Goal: Use online tool/utility: Utilize a website feature to perform a specific function

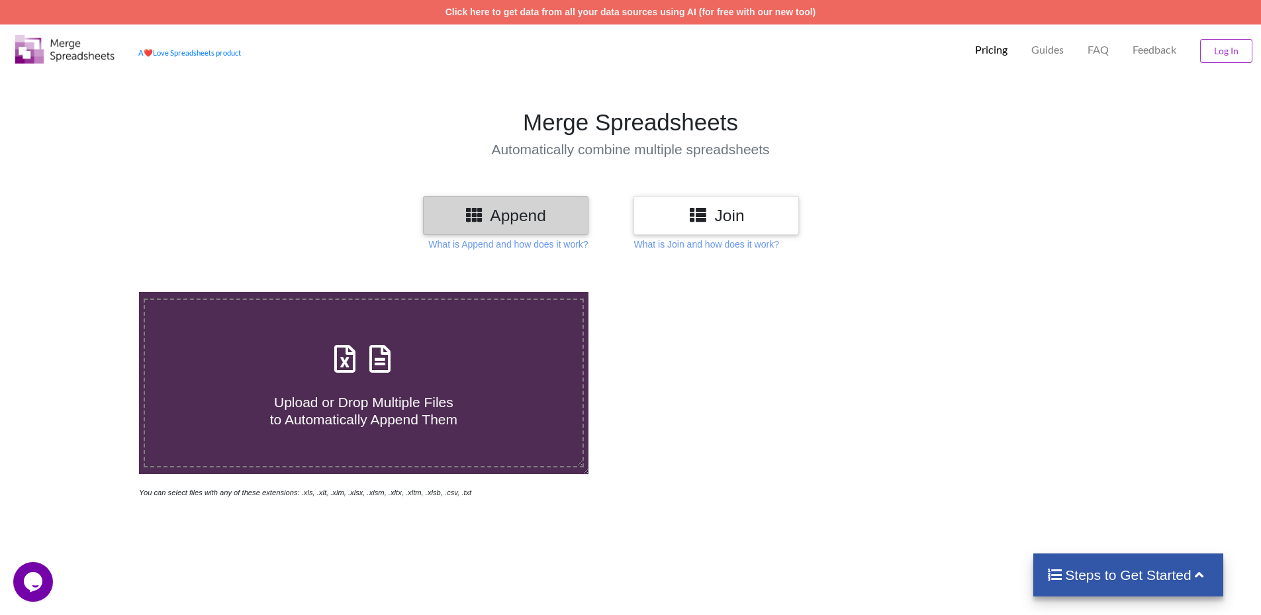
click at [423, 396] on span "Upload or Drop Multiple Files to Automatically Append Them" at bounding box center [363, 411] width 187 height 32
click at [90, 292] on input "Upload or Drop Multiple Files to Automatically Append Them" at bounding box center [90, 292] width 0 height 0
type input "C:\fakepath\Qlik Sense - Details - [DATE].xlsx"
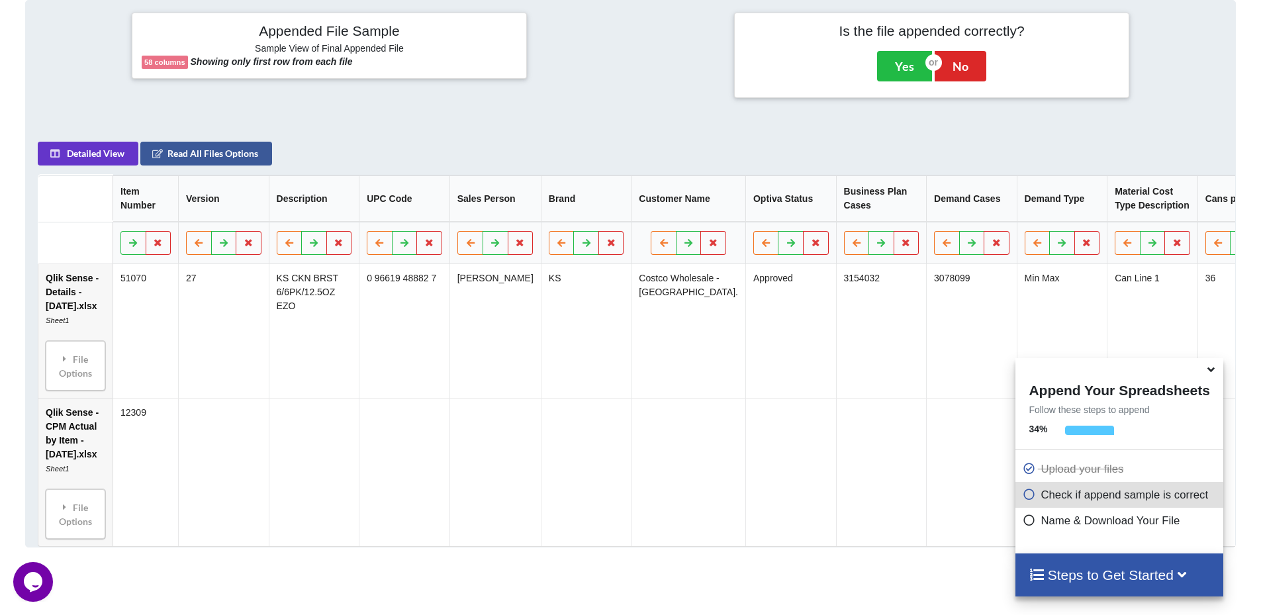
scroll to position [628, 0]
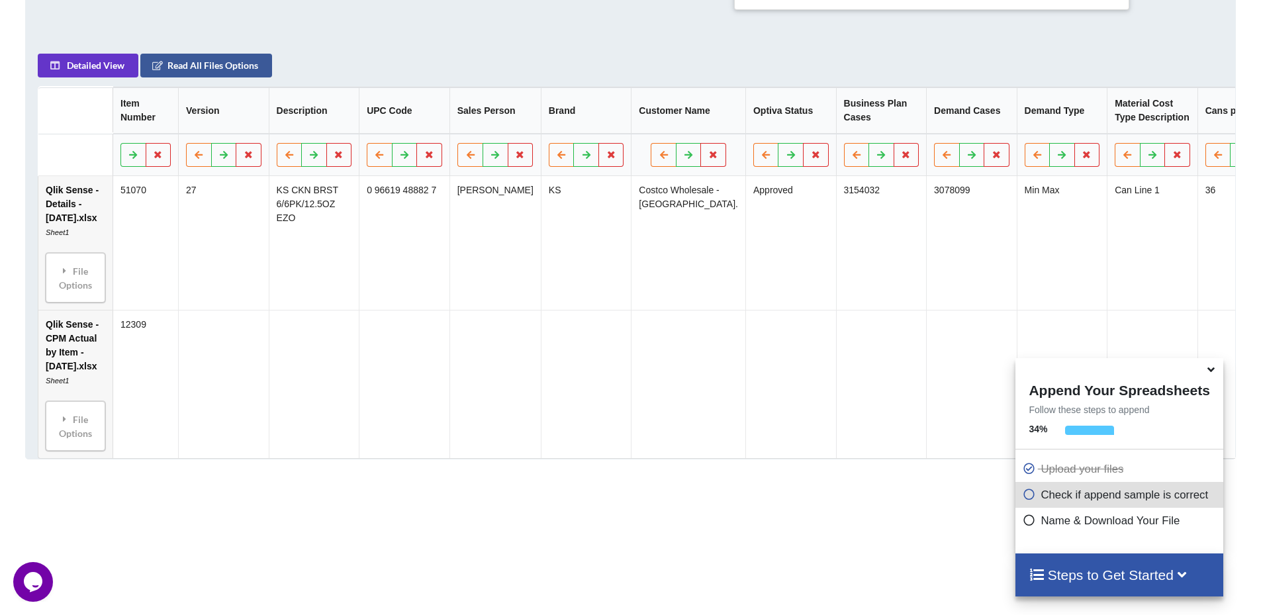
click at [1218, 371] on icon at bounding box center [1211, 367] width 14 height 12
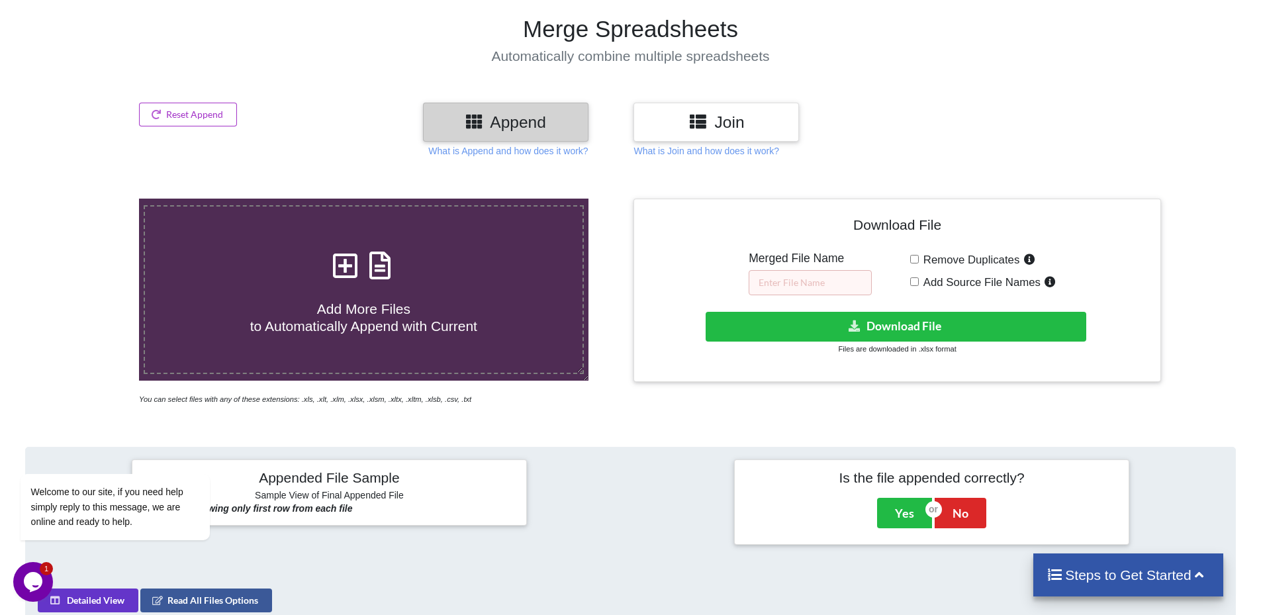
scroll to position [5, 0]
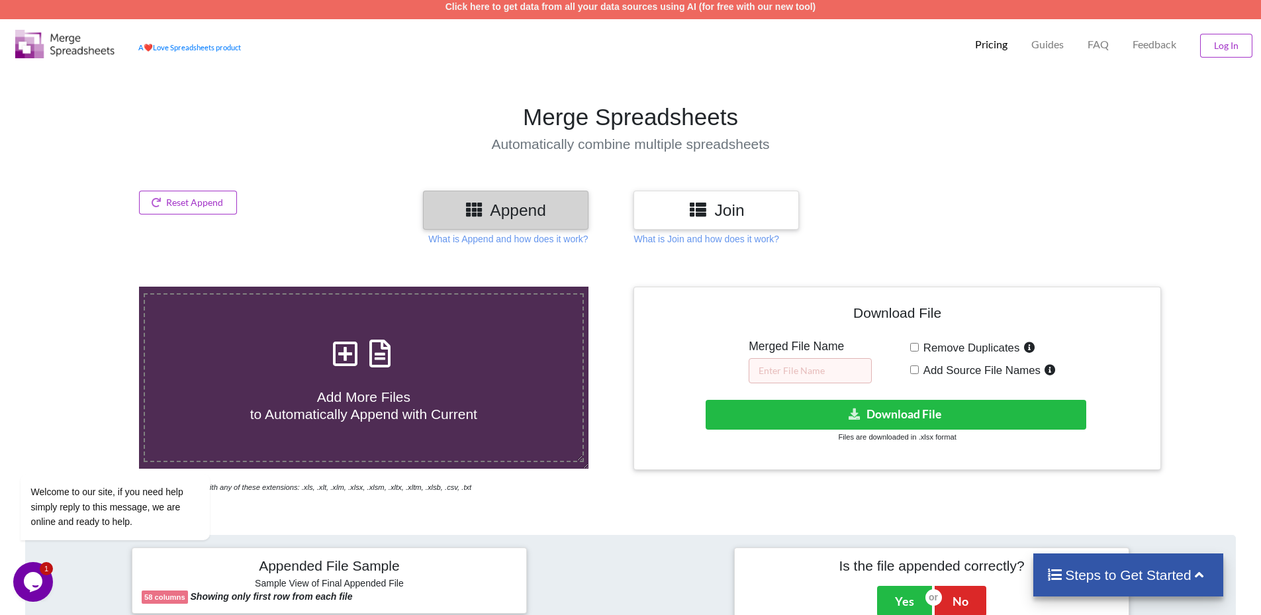
click at [706, 213] on icon at bounding box center [698, 209] width 19 height 17
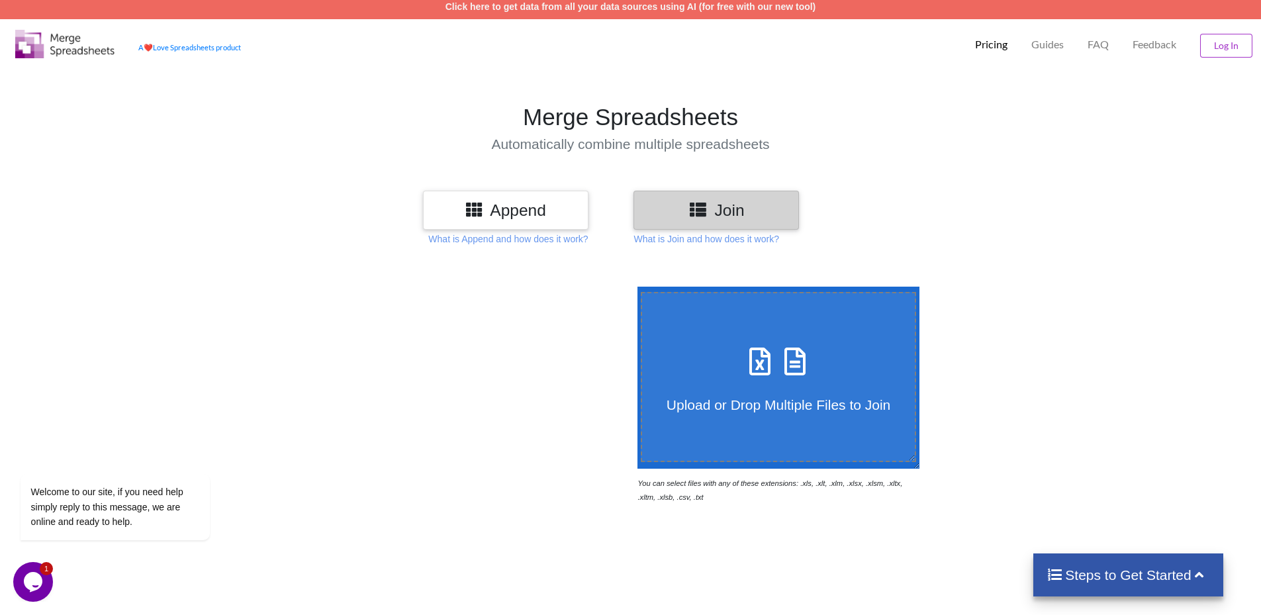
click at [775, 376] on span at bounding box center [778, 362] width 70 height 31
click at [634, 287] on input "Upload or Drop Multiple Files to Join" at bounding box center [634, 287] width 0 height 0
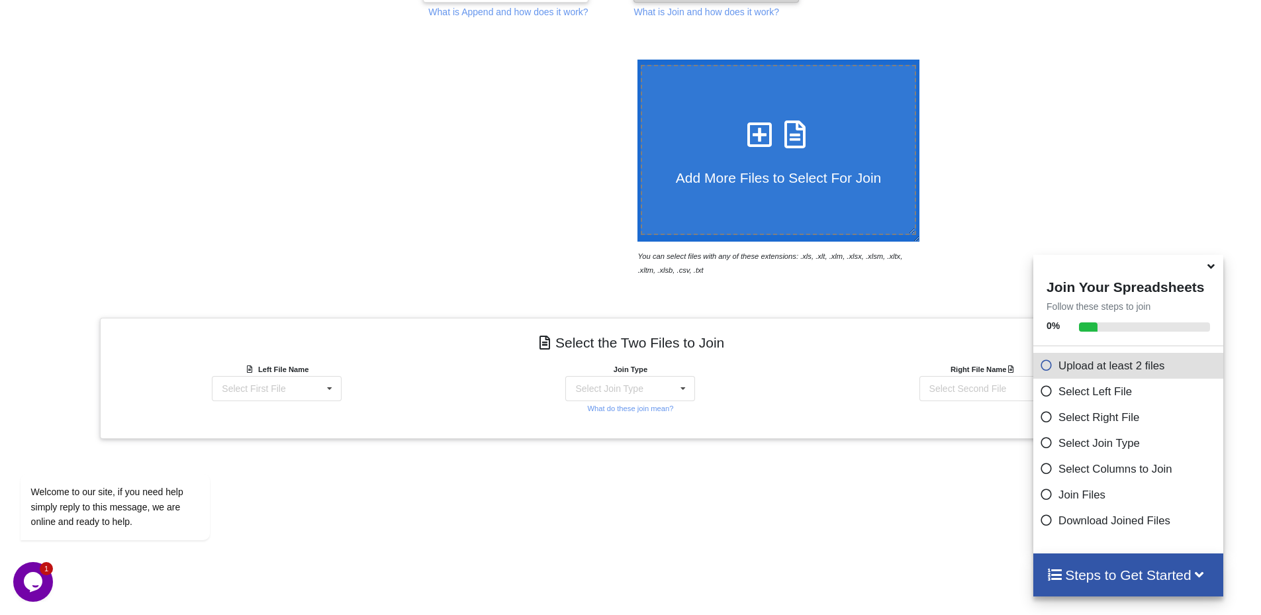
scroll to position [144, 0]
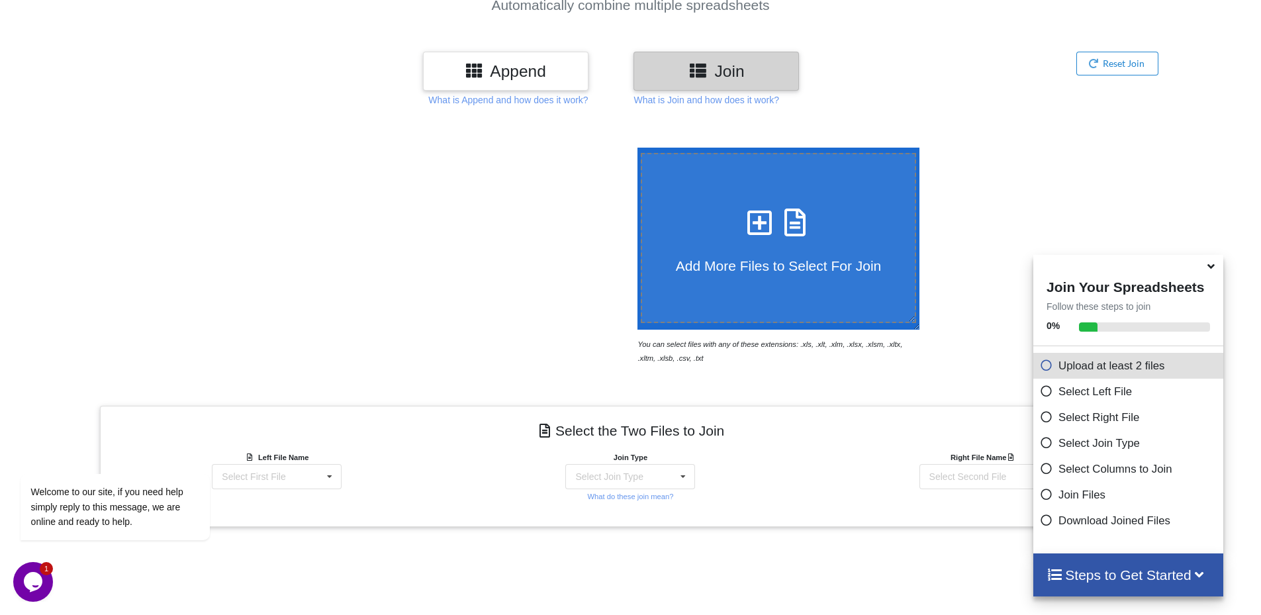
click at [733, 245] on h4 "Add More Files to Select For Join" at bounding box center [778, 257] width 273 height 33
click at [634, 148] on input "Add More Files to Select For Join" at bounding box center [634, 148] width 0 height 0
type input "C:\fakepath\Qlik Sense - CPM Actual by Item - [DATE].xlsx"
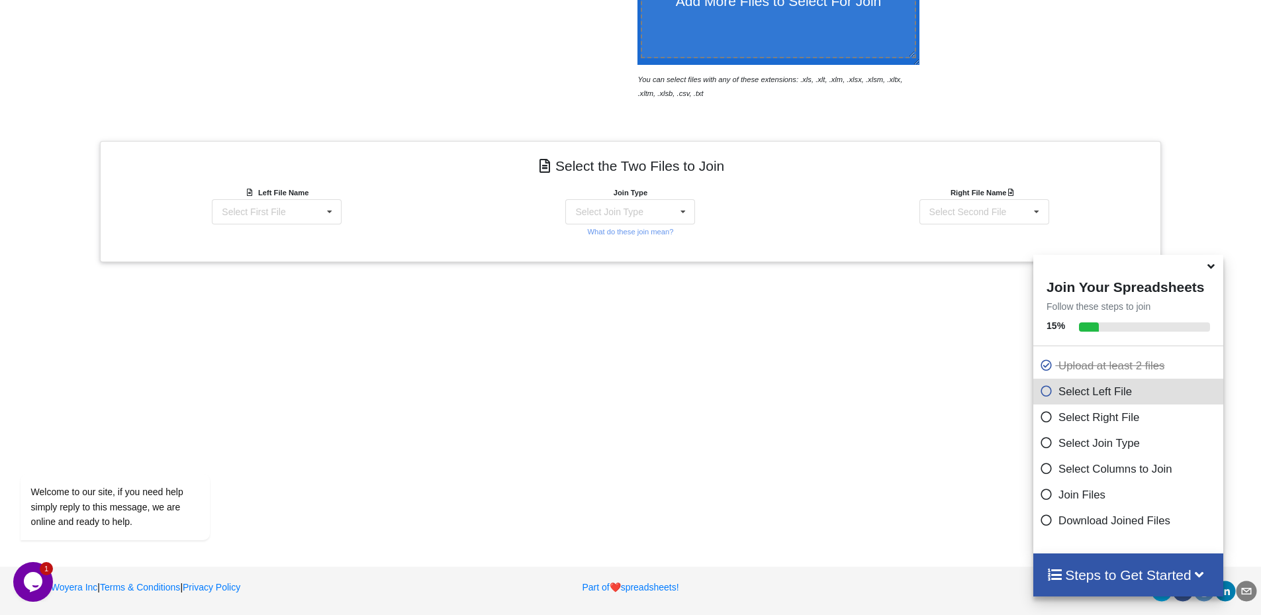
click at [945, 273] on div "Add More Files to Select For Join You can select files with any of these extens…" at bounding box center [630, 197] width 1261 height 684
click at [273, 198] on div "Left File Name Select First File Qlik Sense - Details - [DATE].xlsx : Sheet1 Ql…" at bounding box center [276, 204] width 173 height 39
click at [268, 212] on div "Select First File" at bounding box center [254, 211] width 64 height 9
click at [303, 256] on div "Qlik Sense - Details - [DATE].xlsx : Sheet1" at bounding box center [277, 250] width 172 height 34
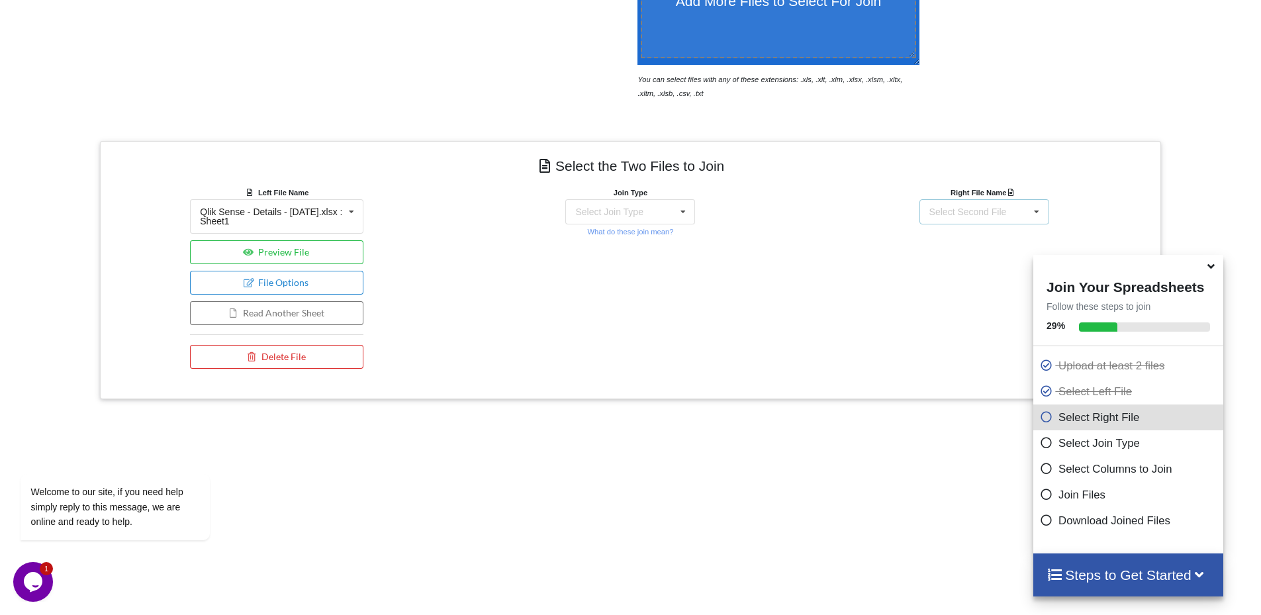
click at [1022, 209] on div "Select Second File Qlik Sense - Details - [DATE].xlsx : Sheet1 Qlik Sense - CPM…" at bounding box center [985, 211] width 130 height 25
click at [987, 288] on span "Qlik Sense - CPM Actual by Item - [DATE].xlsx : Sheet1" at bounding box center [979, 284] width 140 height 20
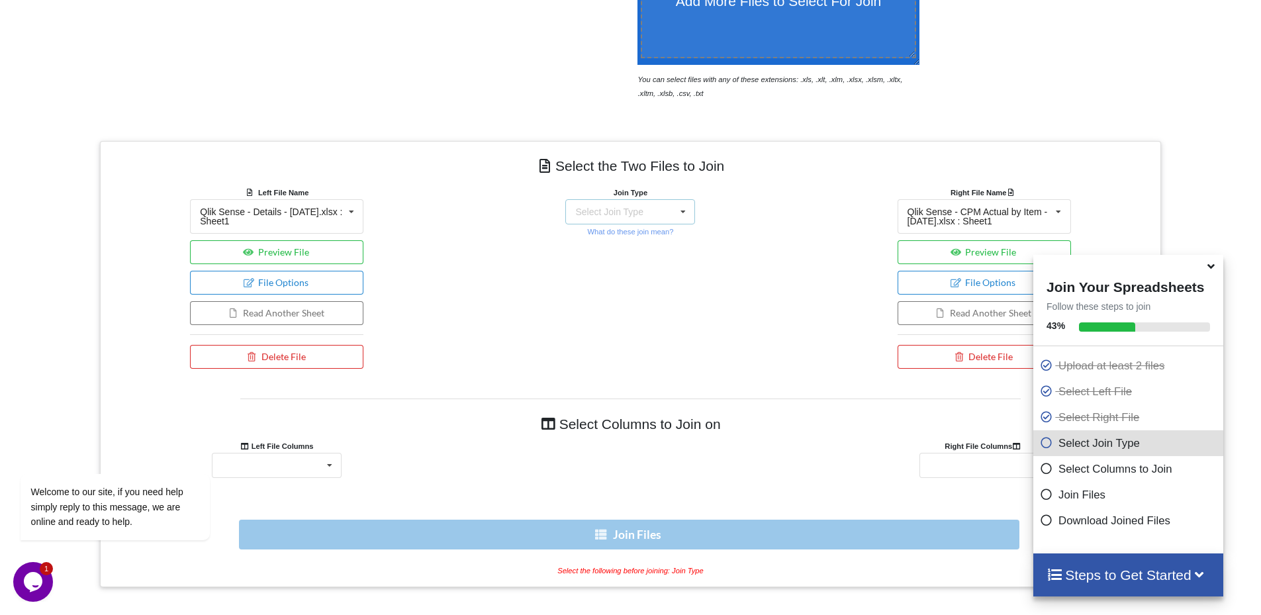
click at [600, 210] on div "Select Join Type" at bounding box center [609, 211] width 68 height 9
drag, startPoint x: 658, startPoint y: 325, endPoint x: 835, endPoint y: 170, distance: 235.0
click at [835, 170] on div "Select the Two Files to Join Left File Name Qlik Sense - Details - [DATE].xlsx …" at bounding box center [630, 364] width 1061 height 446
click at [677, 223] on icon at bounding box center [683, 212] width 20 height 24
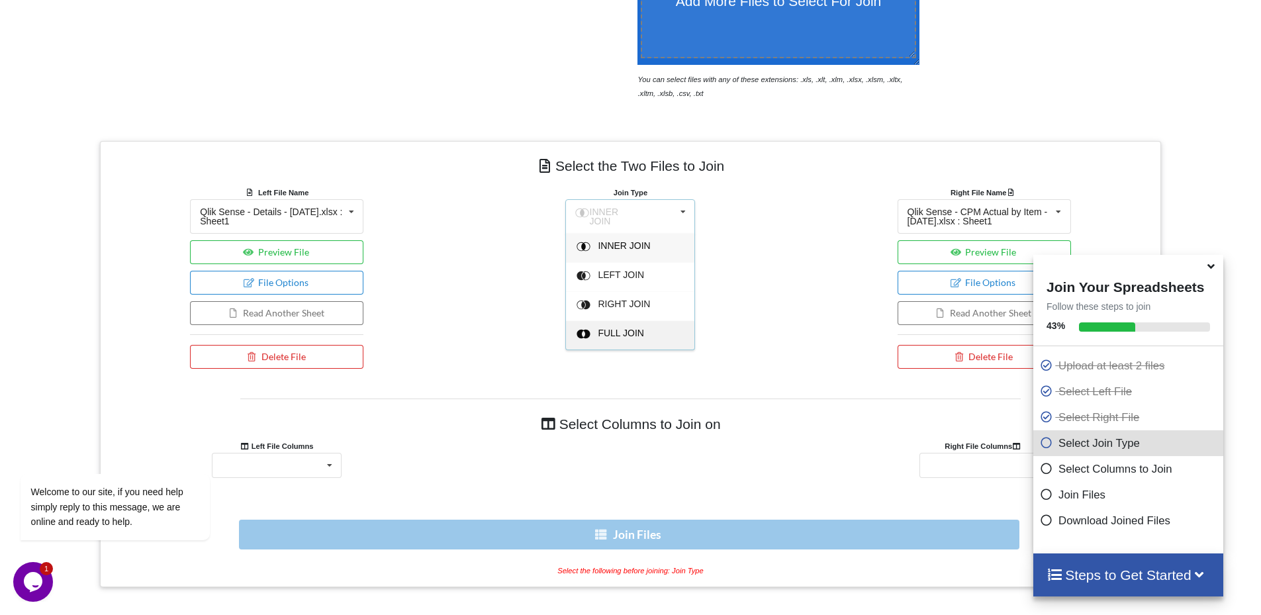
click at [650, 255] on div "FULL JOIN" at bounding box center [638, 248] width 81 height 14
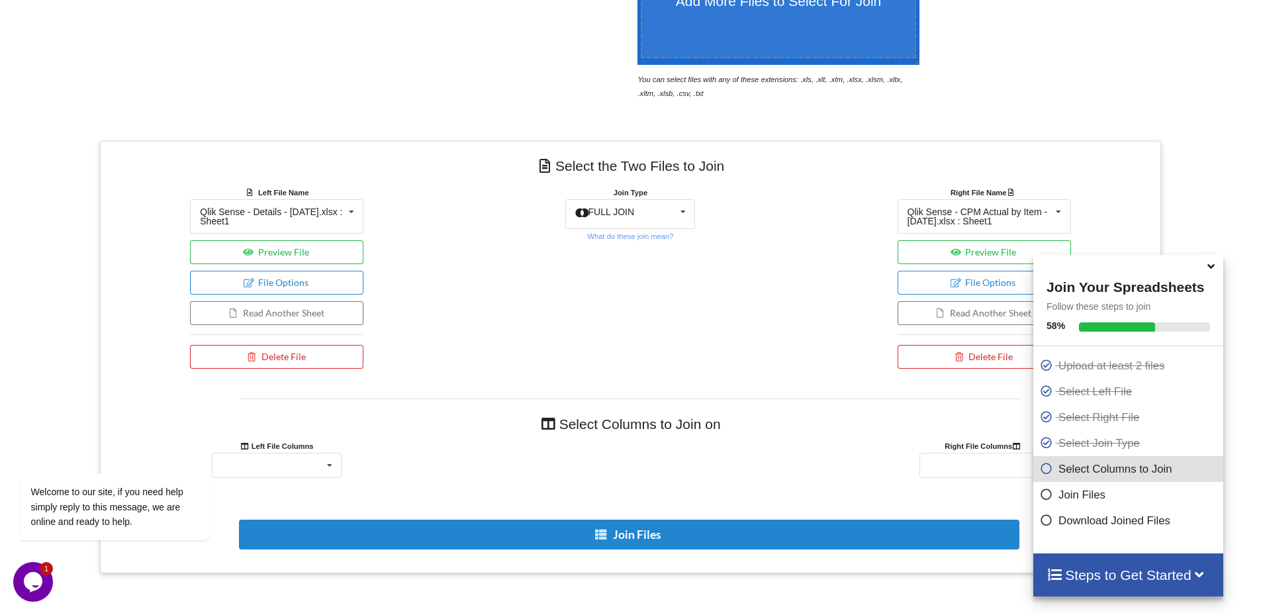
scroll to position [497, 0]
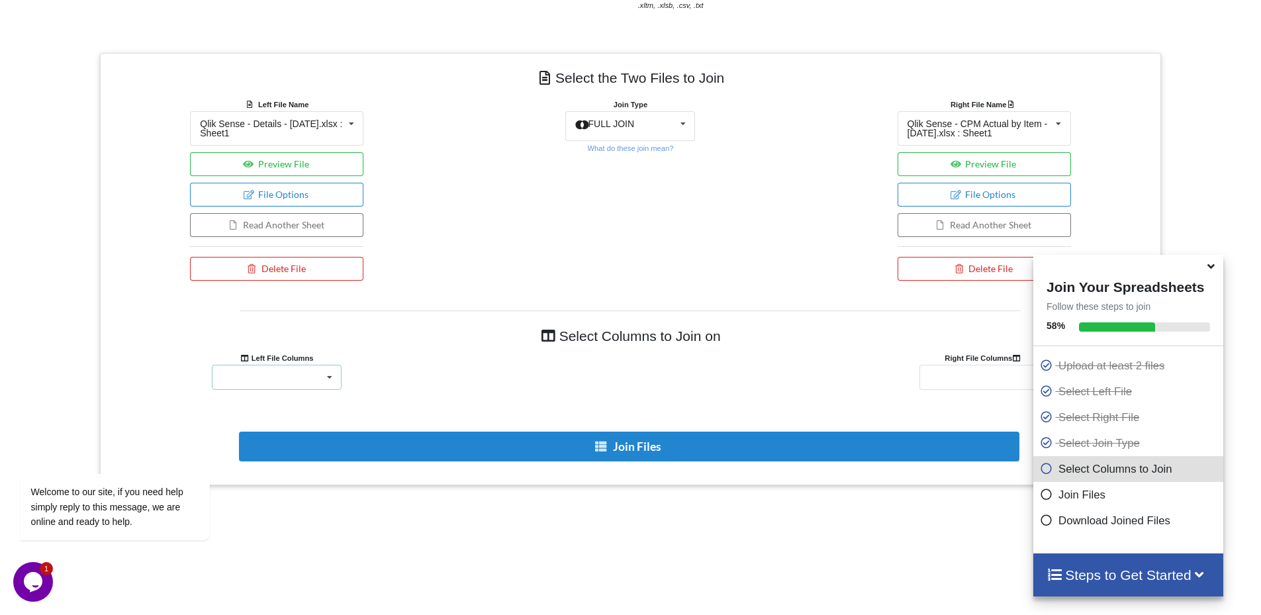
click at [281, 371] on div "Item Number Version Description UPC Code Sales Person Brand Customer Name Optiv…" at bounding box center [277, 377] width 130 height 25
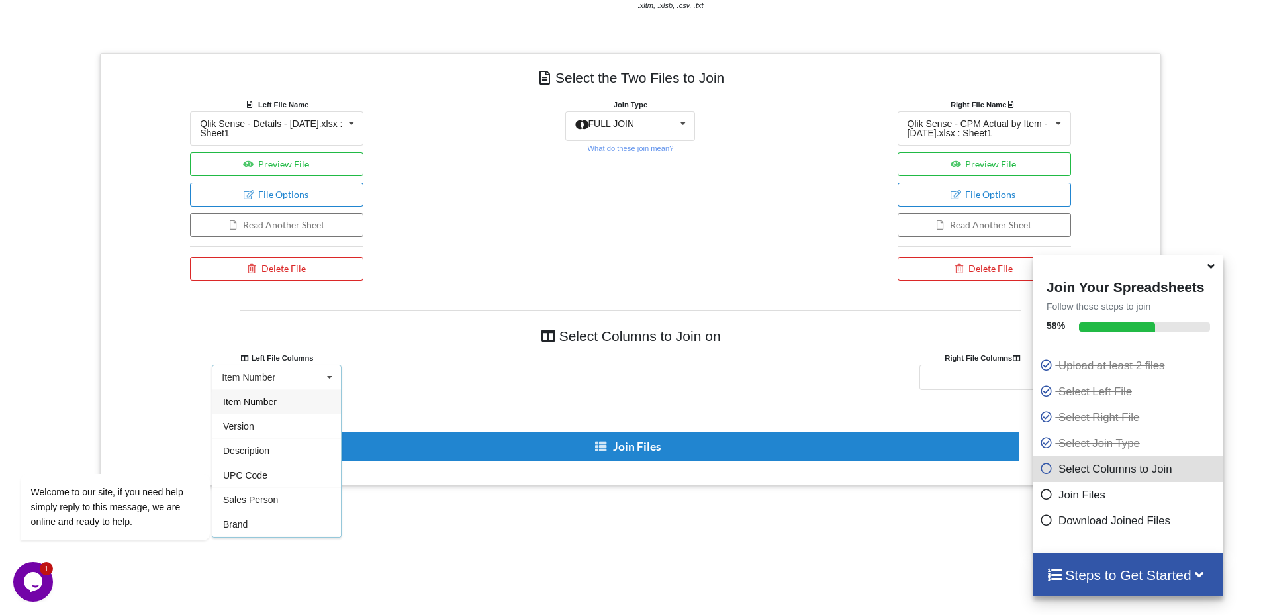
click at [266, 398] on span "Item Number" at bounding box center [250, 402] width 54 height 11
click at [972, 379] on div "Item Number Cans Per Min" at bounding box center [985, 377] width 130 height 25
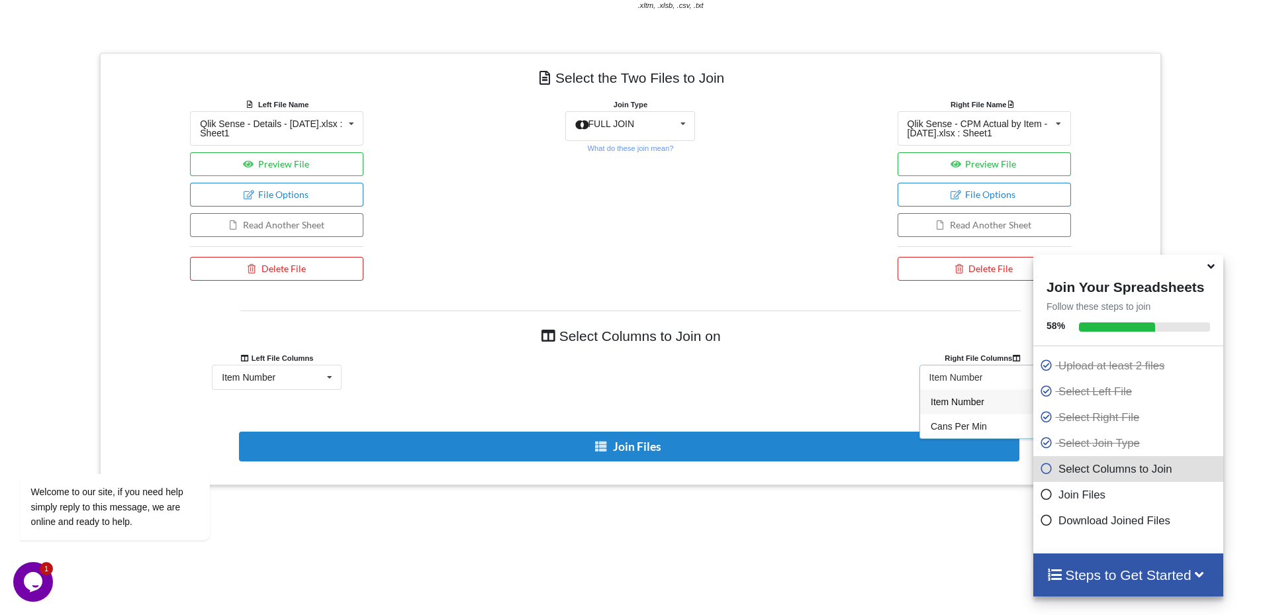
click at [961, 397] on span "Item Number" at bounding box center [958, 402] width 54 height 11
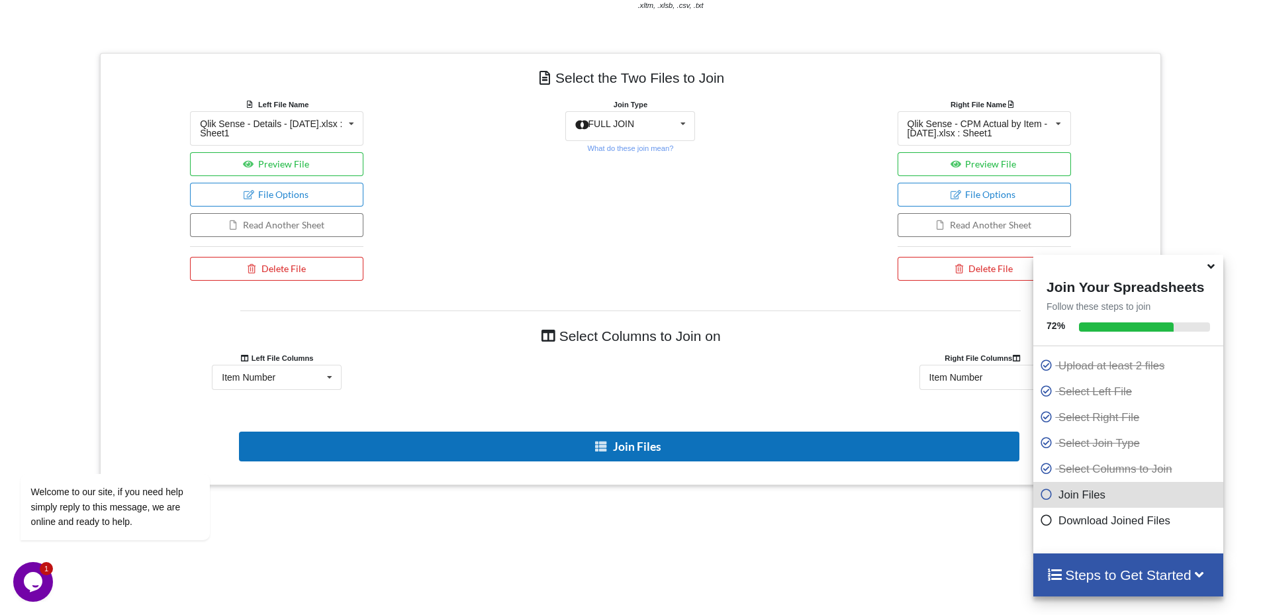
click at [713, 450] on button "Join Files" at bounding box center [629, 447] width 781 height 30
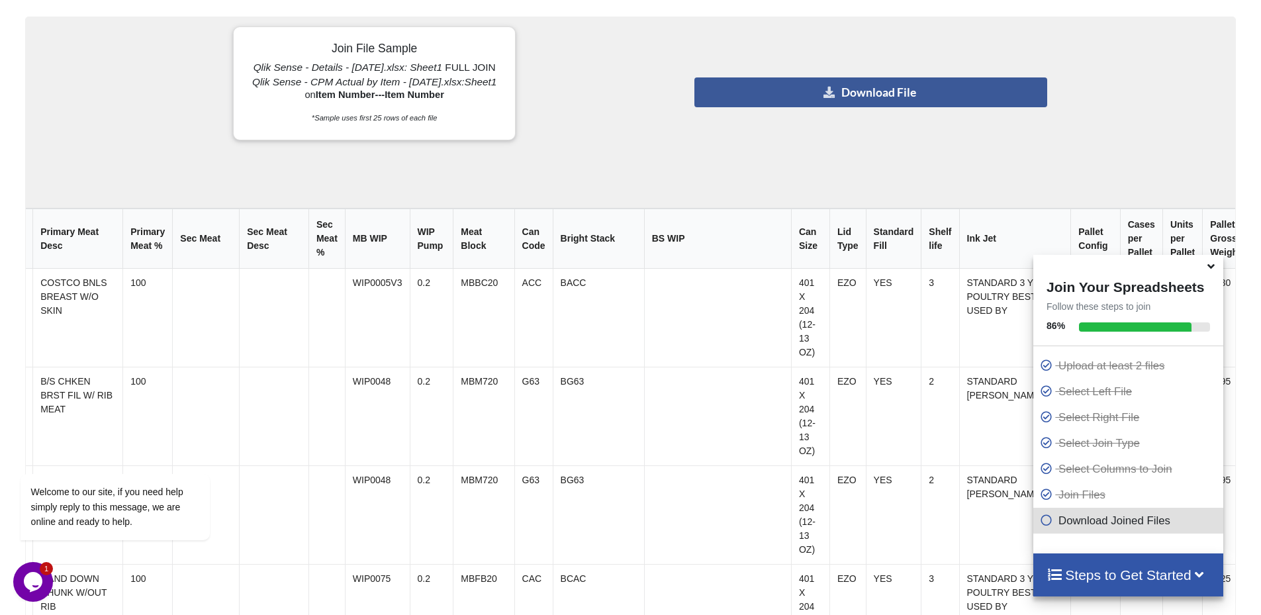
scroll to position [0, 2373]
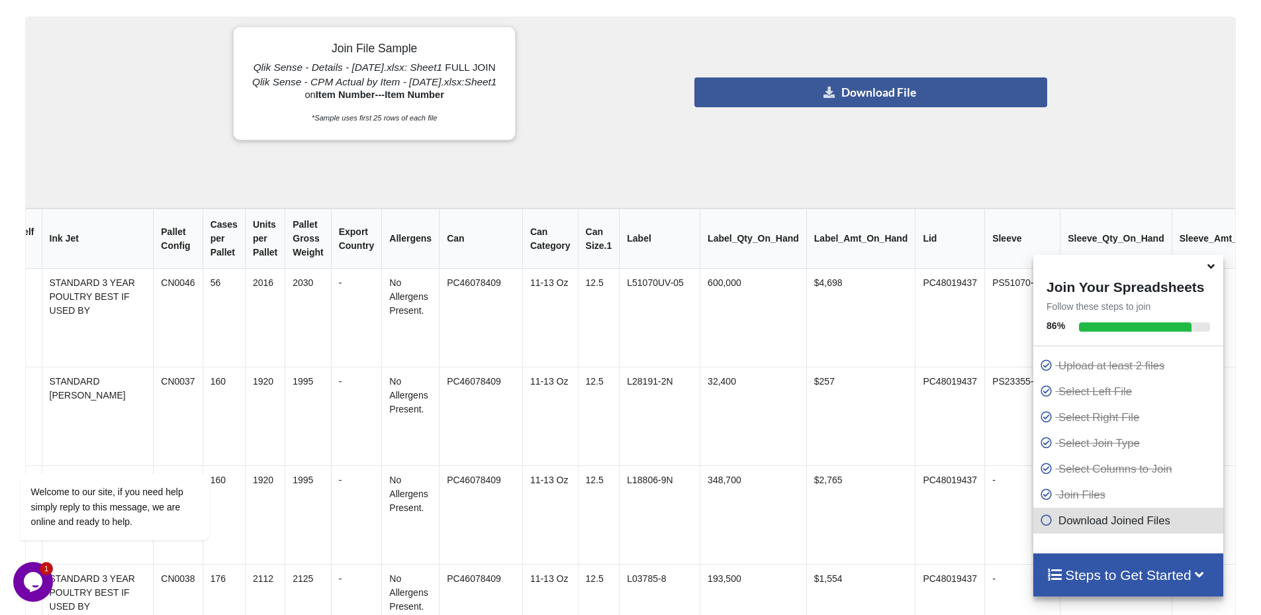
click at [1214, 269] on icon at bounding box center [1211, 264] width 14 height 12
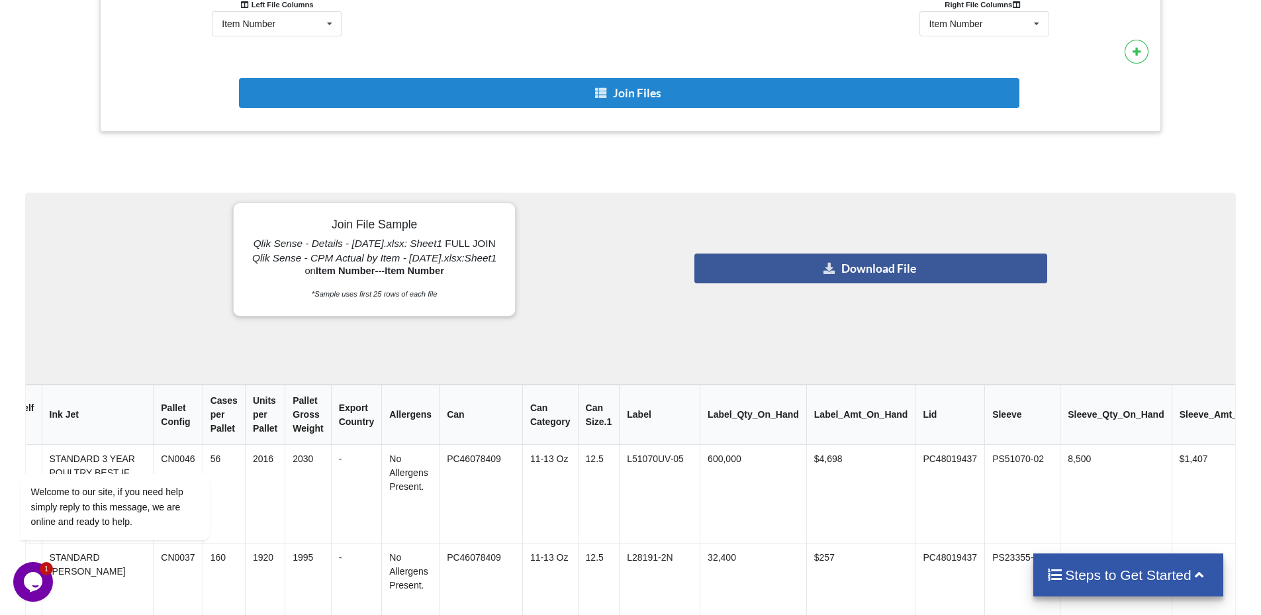
scroll to position [789, 0]
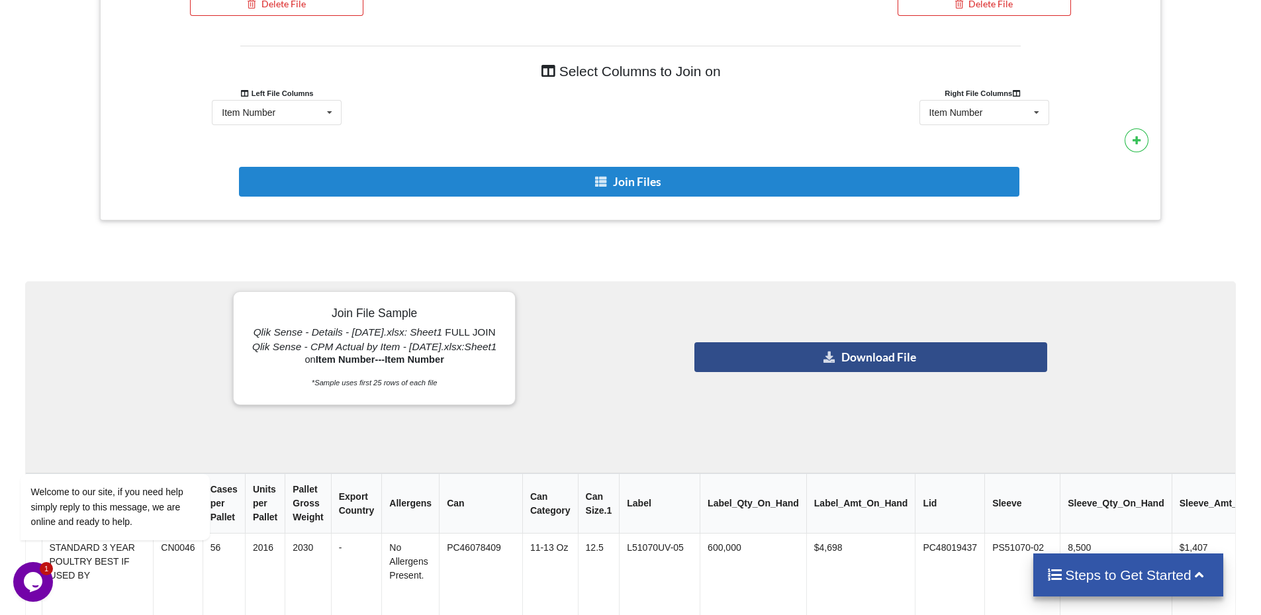
click at [902, 346] on button "Download File" at bounding box center [870, 357] width 353 height 30
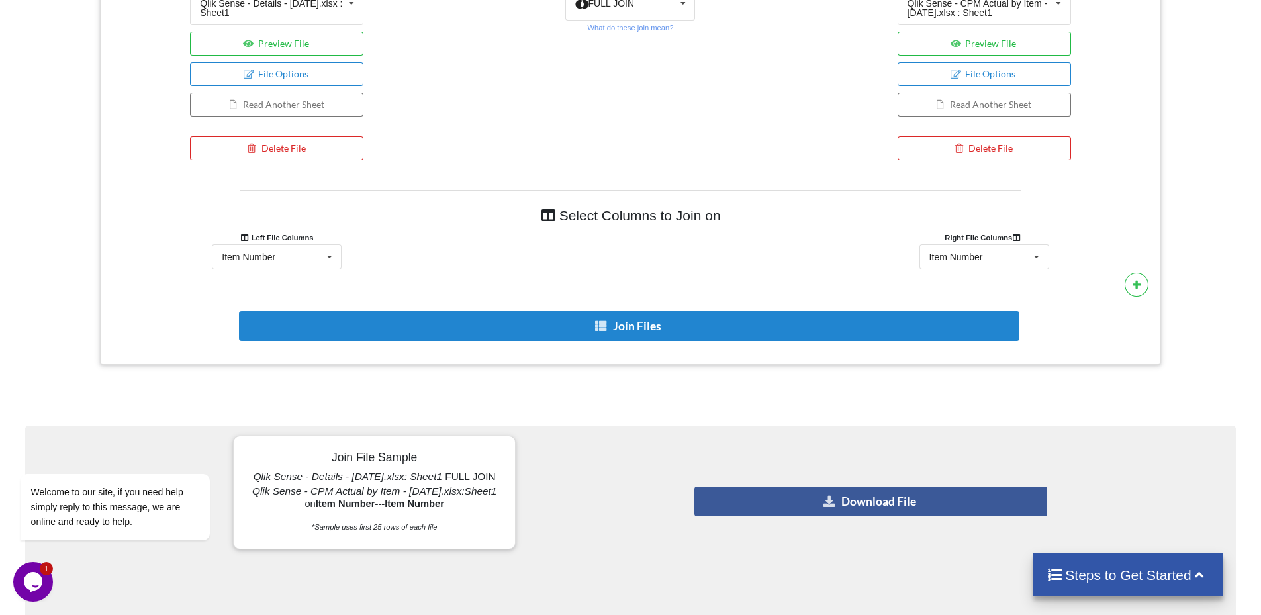
scroll to position [910, 0]
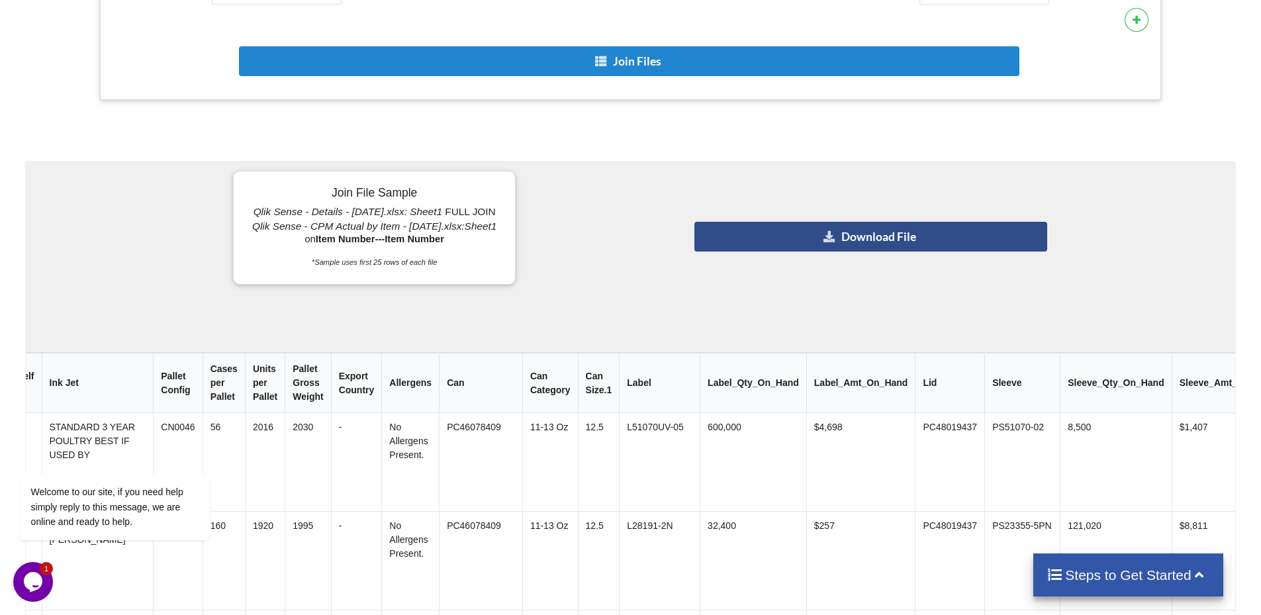
click at [862, 247] on button "Download File" at bounding box center [870, 237] width 353 height 30
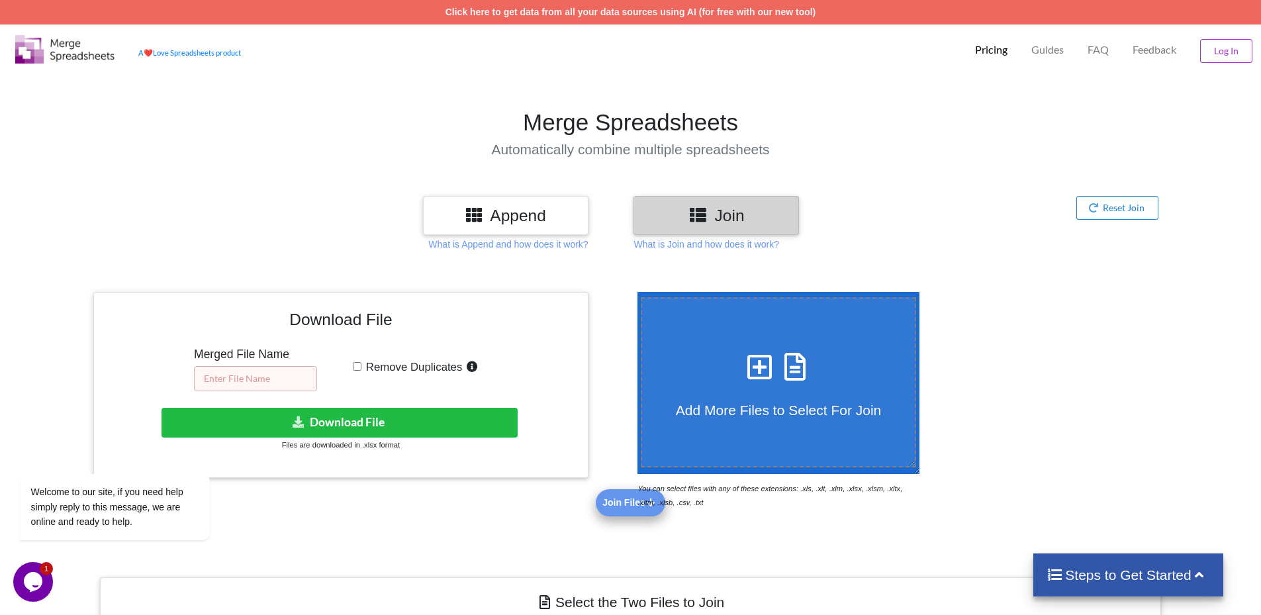
click at [263, 371] on input "text" at bounding box center [255, 378] width 123 height 25
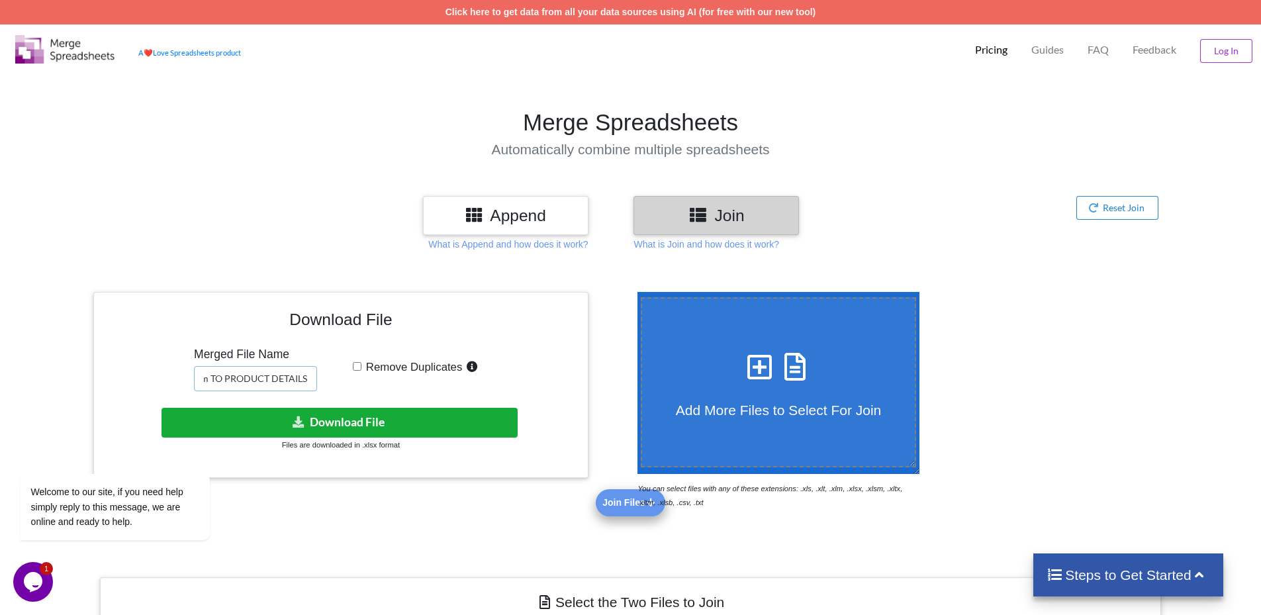
type input "cpm TO PRODUCT DETAILS"
drag, startPoint x: 344, startPoint y: 426, endPoint x: 360, endPoint y: 385, distance: 44.0
click at [360, 385] on div "Download File Merged File Name cpm TO PRODUCT DETAILS Remove Duplicates Downloa…" at bounding box center [340, 385] width 475 height 166
click at [360, 416] on button "Download File" at bounding box center [340, 423] width 356 height 30
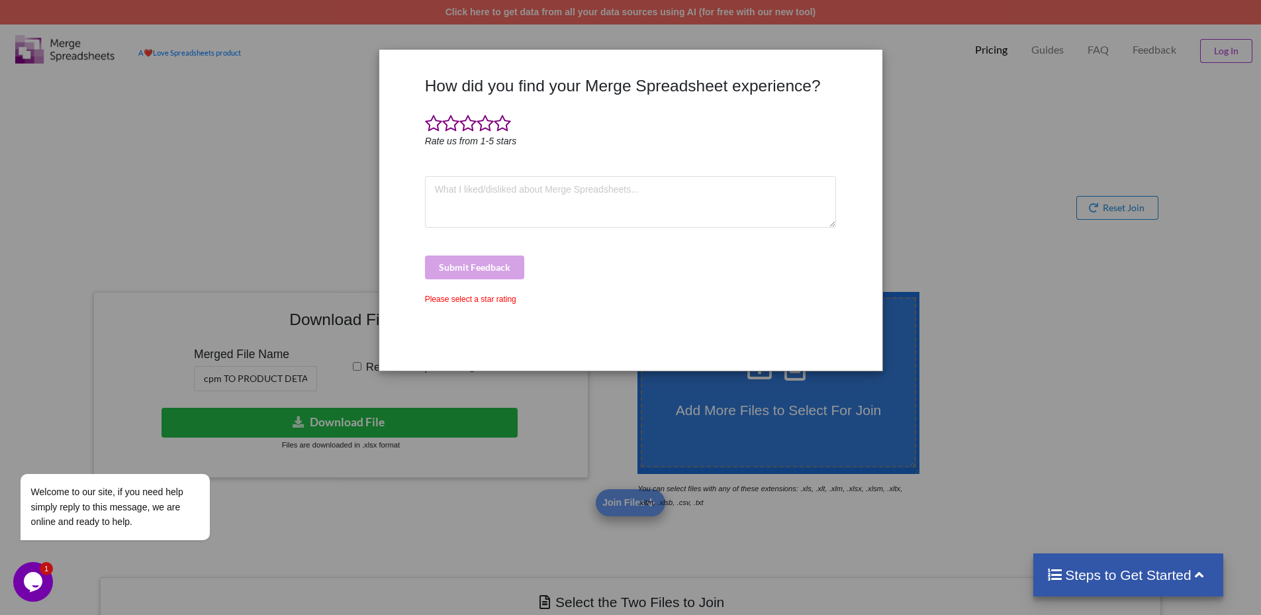
click at [896, 94] on div "How did you find your Merge Spreadsheet experience? Rate us from 1-5 stars Subm…" at bounding box center [630, 307] width 1261 height 615
click at [469, 300] on div "Please select a star rating" at bounding box center [631, 299] width 412 height 12
click at [467, 115] on span at bounding box center [467, 124] width 17 height 19
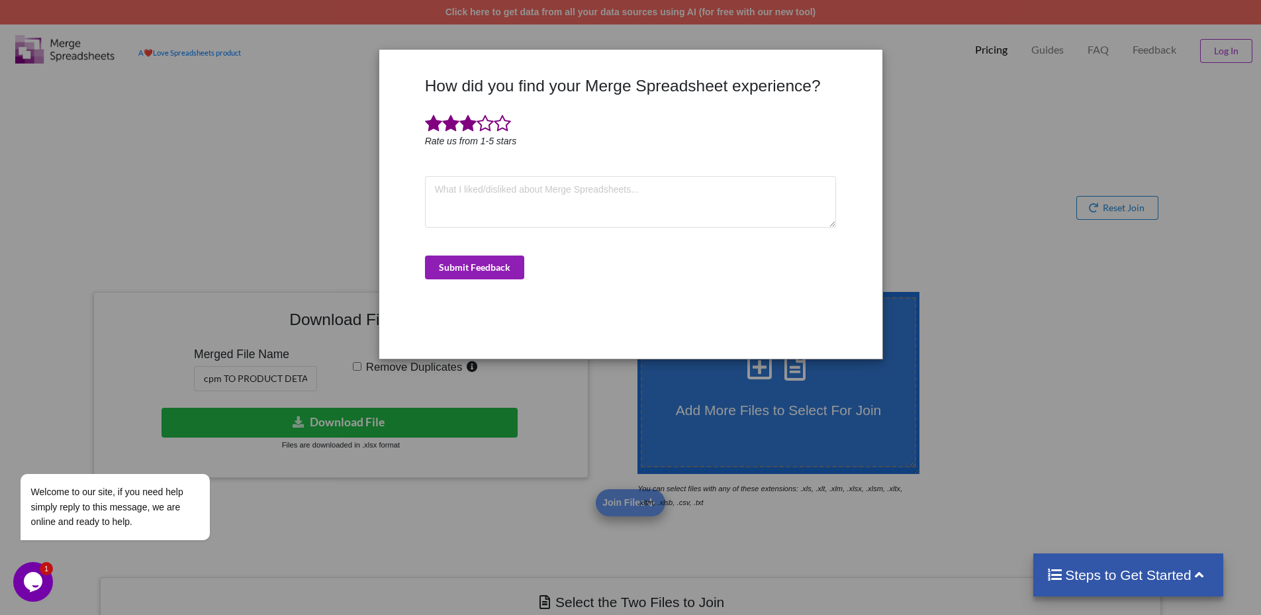
click at [496, 267] on button "Submit Feedback" at bounding box center [474, 268] width 99 height 24
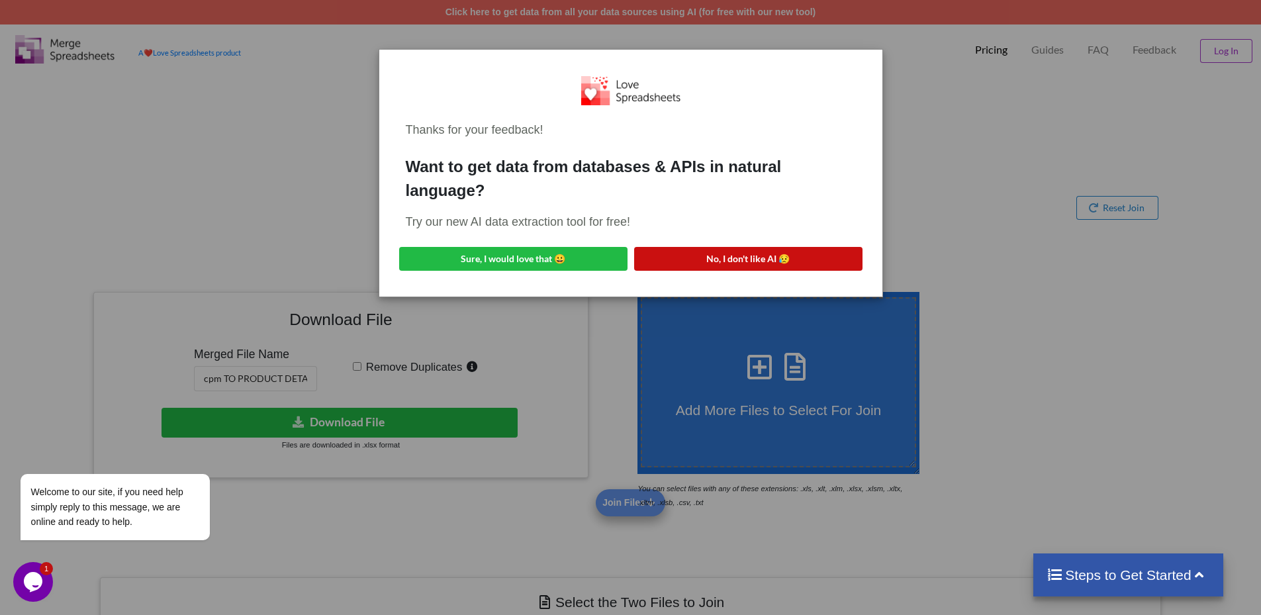
click at [762, 254] on button "No, I don't like AI 😥" at bounding box center [748, 259] width 228 height 24
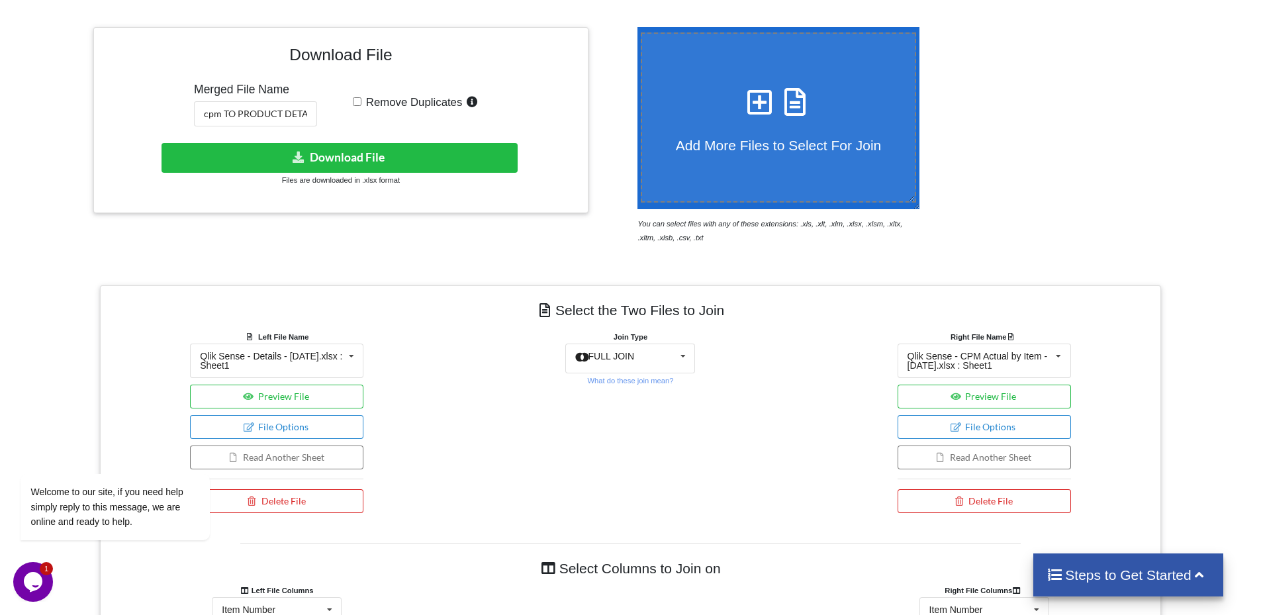
scroll to position [354, 0]
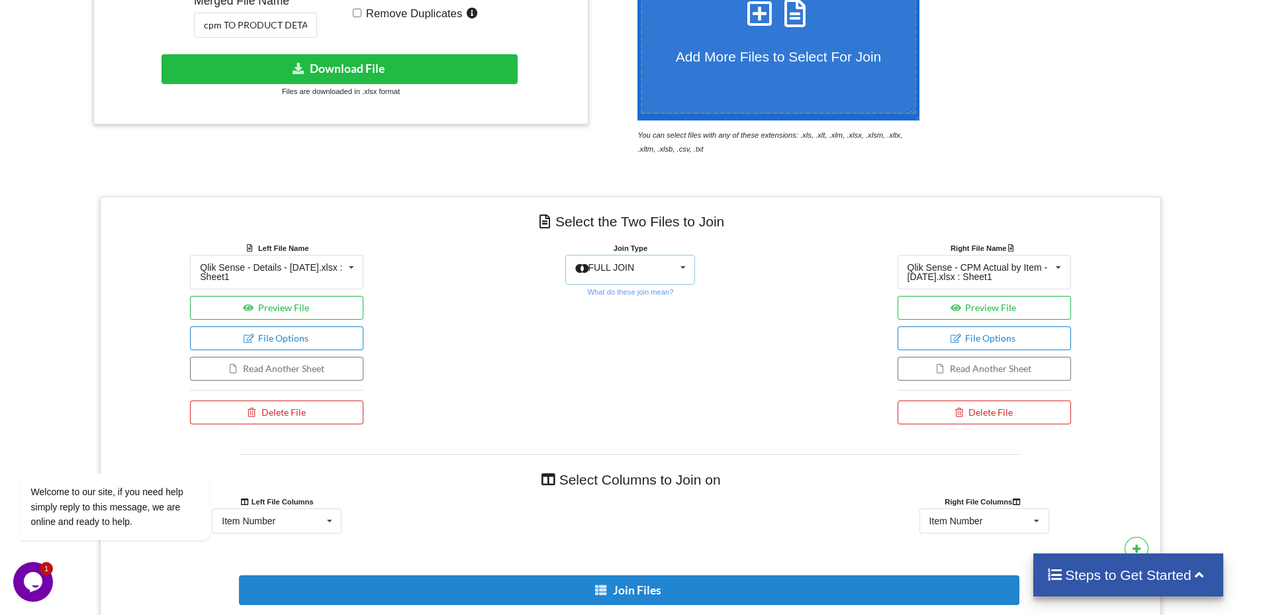
click at [630, 274] on div "FULL JOIN" at bounding box center [613, 270] width 48 height 14
click at [657, 306] on div "LEFT JOIN" at bounding box center [638, 299] width 81 height 14
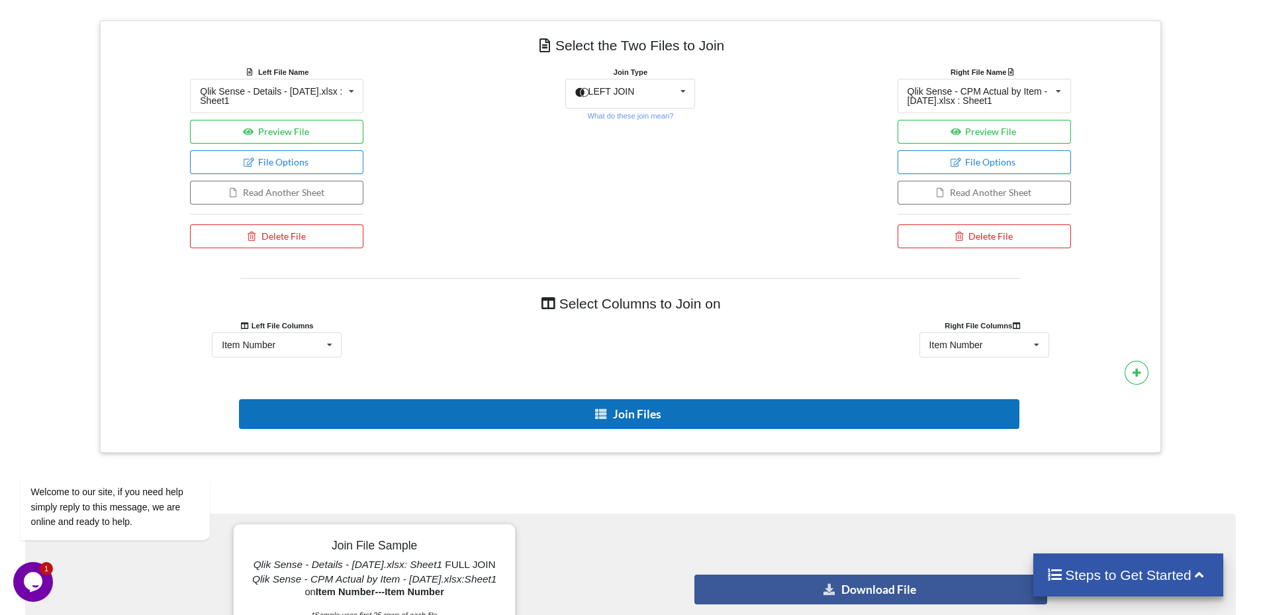
click at [676, 422] on button "Join Files" at bounding box center [629, 414] width 781 height 30
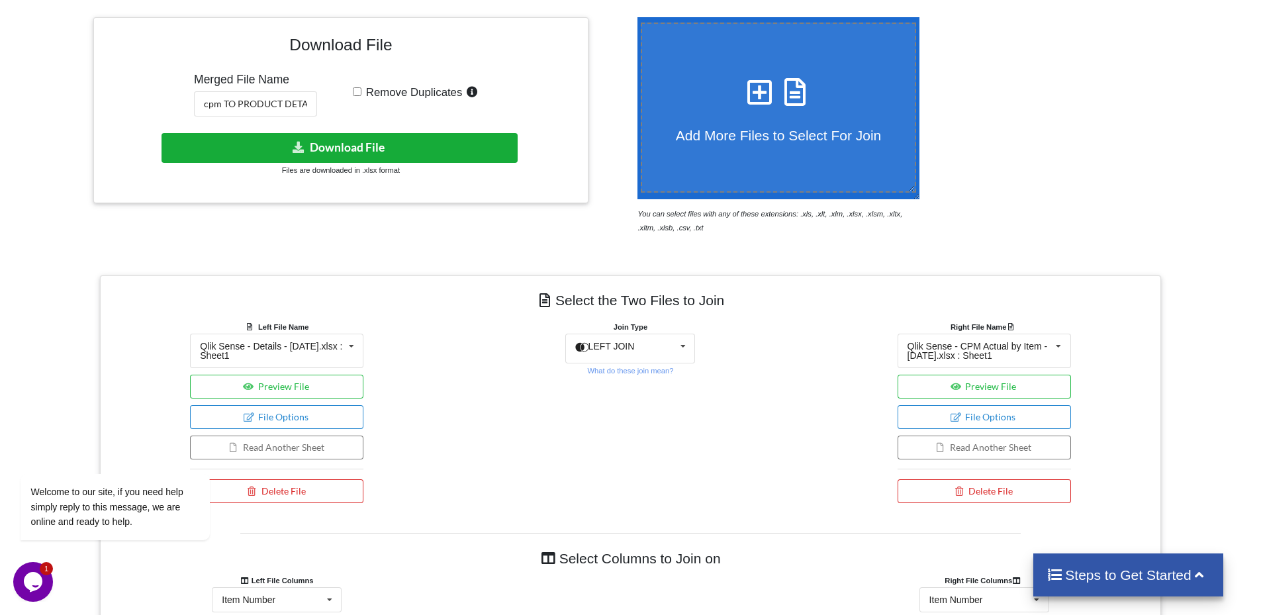
scroll to position [187, 0]
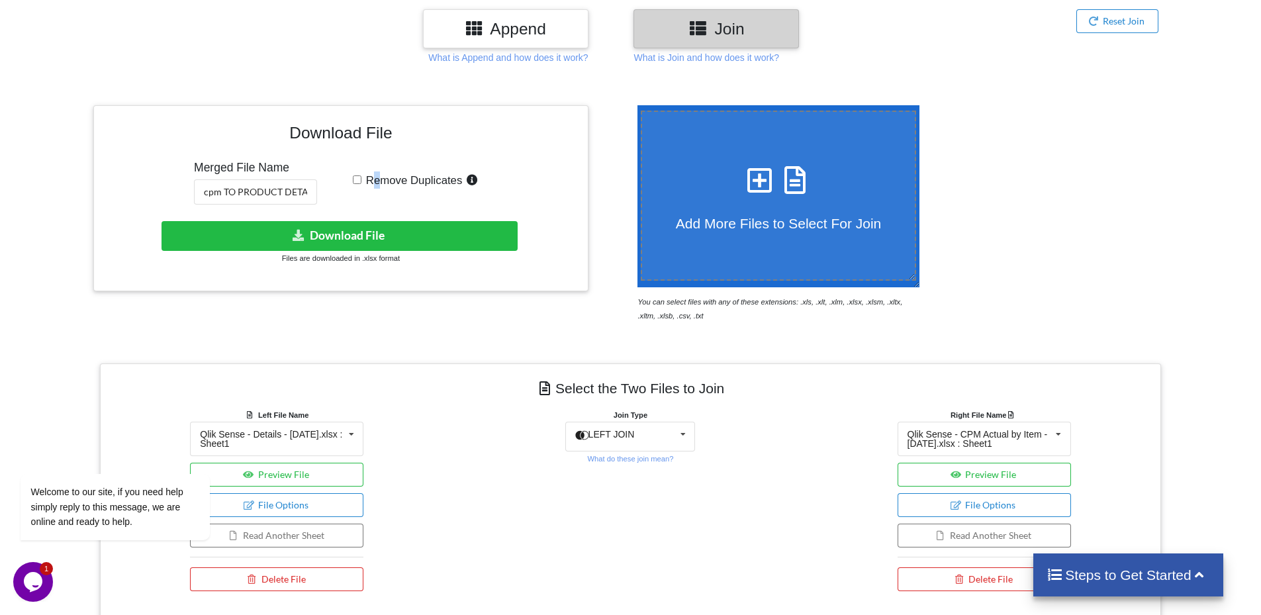
click at [375, 185] on span "Remove Duplicates" at bounding box center [411, 180] width 101 height 13
click at [358, 181] on input "Remove Duplicates" at bounding box center [357, 179] width 9 height 9
checkbox input "true"
click at [364, 232] on button "Download File" at bounding box center [340, 236] width 356 height 30
